Goal: Task Accomplishment & Management: Manage account settings

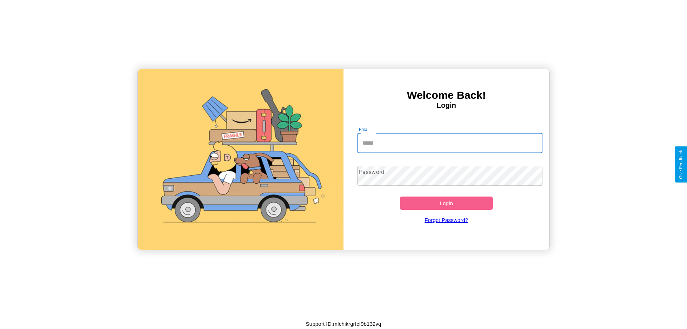
click at [450, 143] on input "Email" at bounding box center [449, 143] width 185 height 20
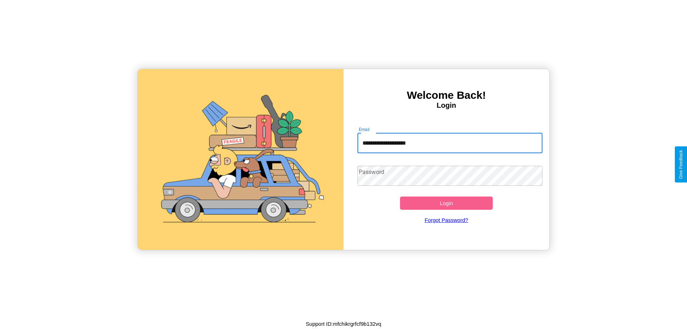
type input "**********"
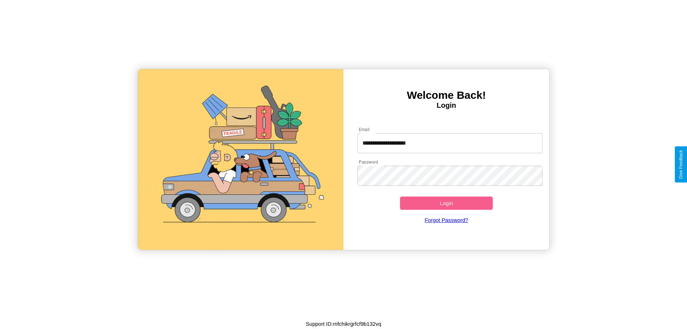
click at [446, 203] on button "Login" at bounding box center [446, 202] width 93 height 13
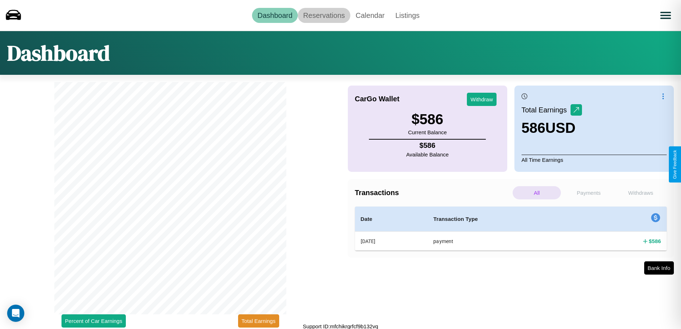
click at [324, 15] on link "Reservations" at bounding box center [324, 15] width 53 height 15
